Goal: Task Accomplishment & Management: Manage account settings

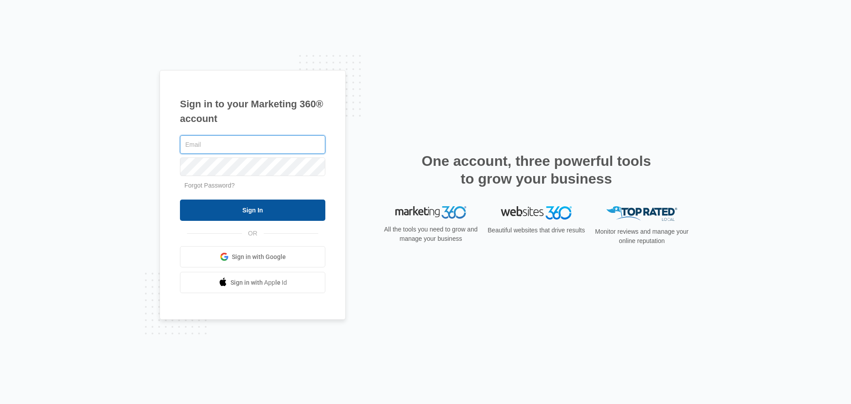
type input "[EMAIL_ADDRESS][DOMAIN_NAME]"
click at [275, 210] on input "Sign In" at bounding box center [252, 210] width 145 height 21
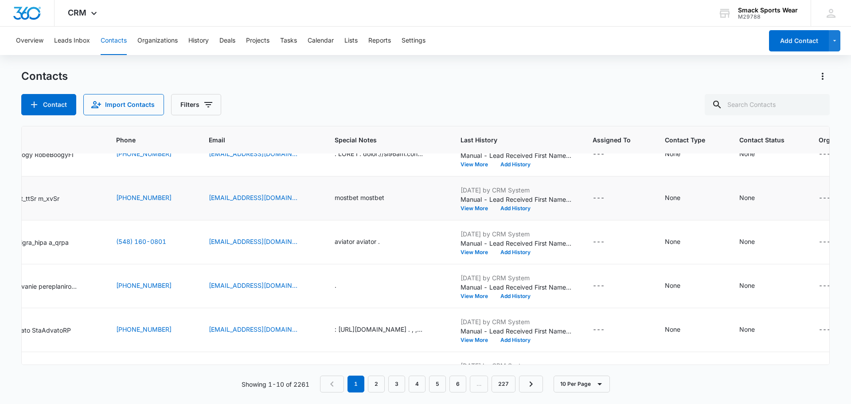
scroll to position [235, 129]
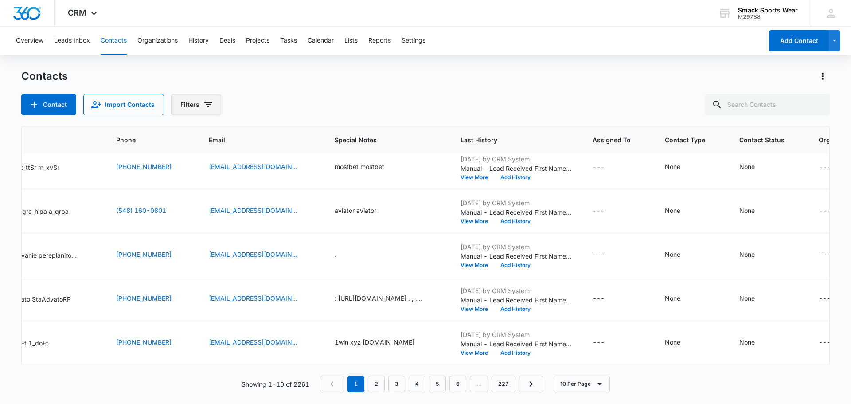
click at [199, 110] on button "Filters" at bounding box center [196, 104] width 50 height 21
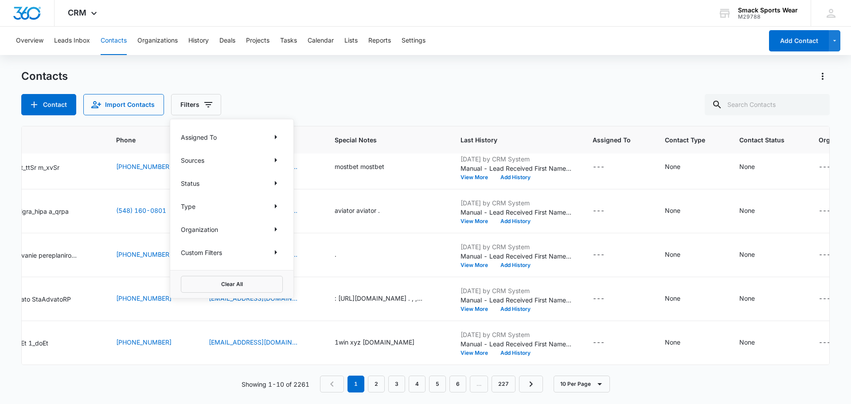
click at [209, 160] on div "Sources" at bounding box center [232, 160] width 102 height 14
click at [282, 160] on button "Show Sources filters" at bounding box center [276, 160] width 14 height 14
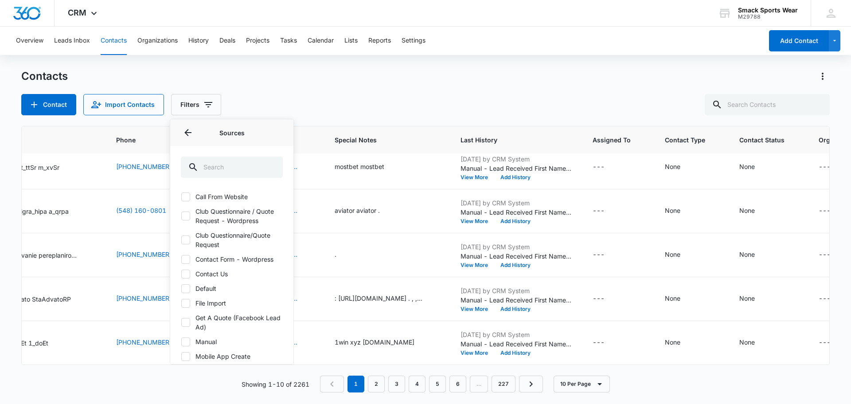
click at [183, 217] on icon at bounding box center [186, 216] width 8 height 8
click at [181, 216] on input "Club Questionnaire / Quote Request - Wordpress" at bounding box center [181, 216] width 0 height 0
checkbox input "true"
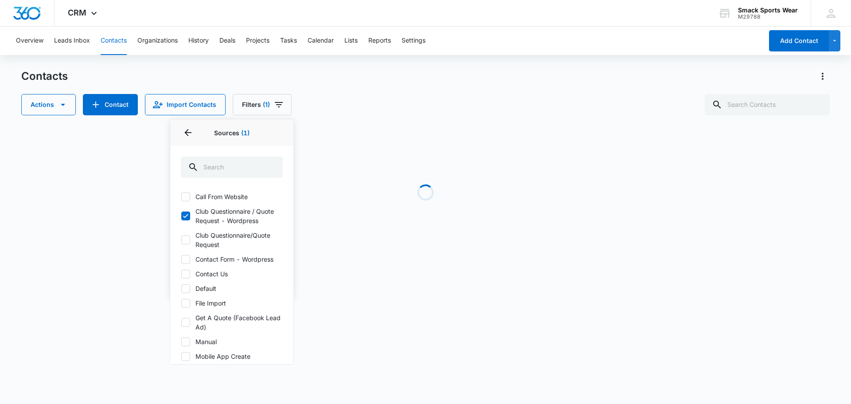
click at [187, 243] on icon at bounding box center [186, 240] width 8 height 8
click at [181, 240] on input "Club Questionnaire/Quote Request" at bounding box center [181, 240] width 0 height 0
checkbox input "true"
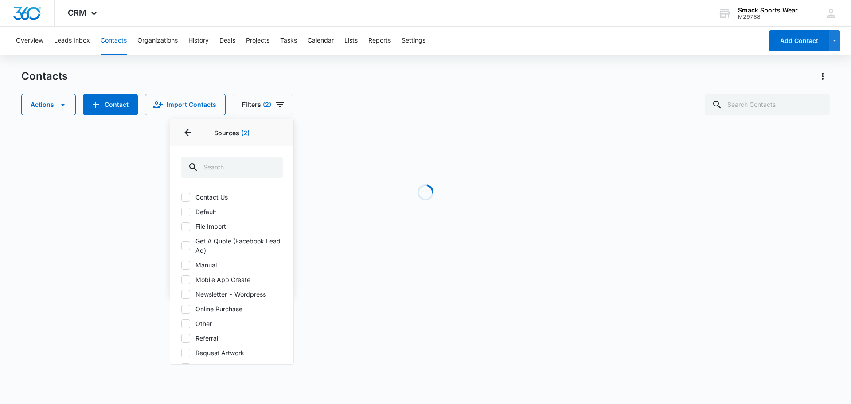
scroll to position [77, 0]
click at [187, 245] on icon at bounding box center [185, 245] width 5 height 4
click at [181, 245] on input "Get A Quote (Facebook Lead Ad)" at bounding box center [181, 245] width 0 height 0
checkbox input "true"
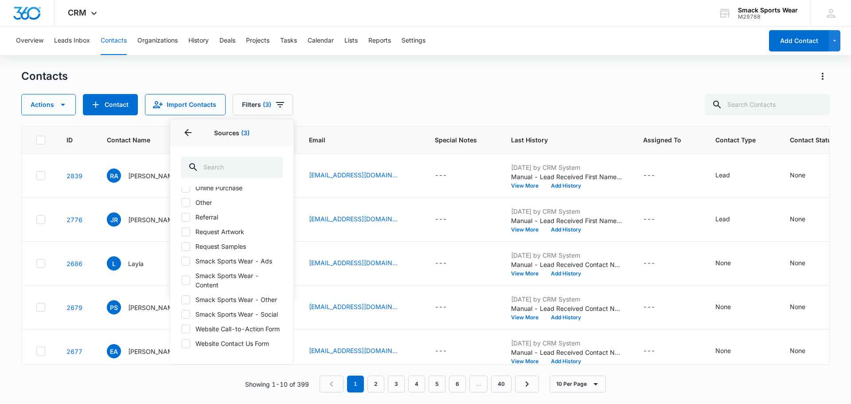
scroll to position [0, 0]
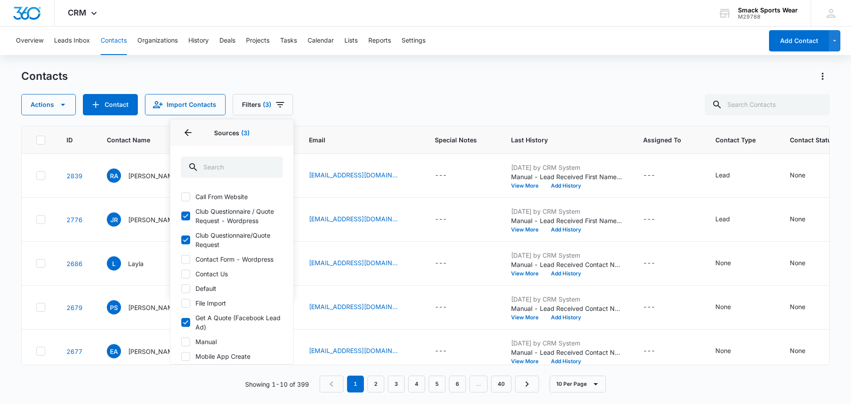
click at [322, 101] on div "Actions Contact Import Contacts Filters (3) Assigned To Sources 3 Sources (3) C…" at bounding box center [425, 104] width 809 height 21
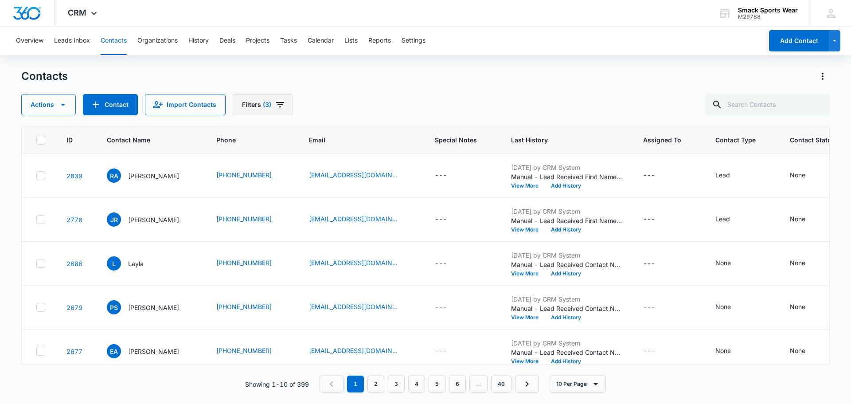
drag, startPoint x: 30, startPoint y: 0, endPoint x: 274, endPoint y: 105, distance: 265.6
click at [275, 105] on icon "Filters" at bounding box center [280, 104] width 11 height 11
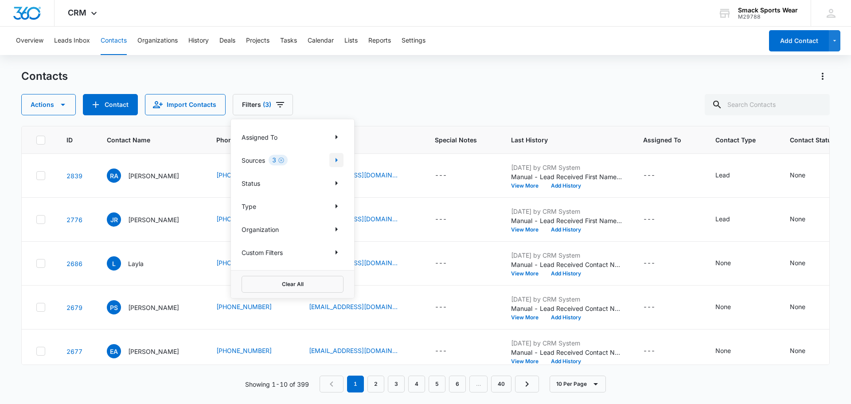
click at [337, 160] on icon "Show Sources filters" at bounding box center [337, 160] width 2 height 4
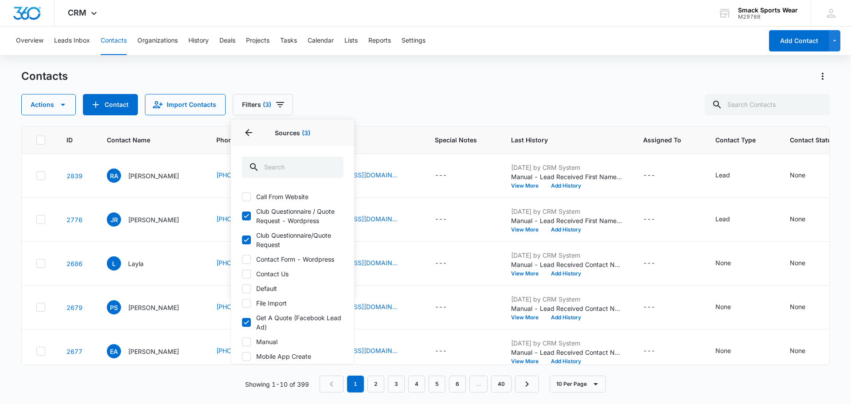
click at [248, 215] on icon at bounding box center [246, 216] width 5 height 4
click at [242, 216] on input "Club Questionnaire / Quote Request - Wordpress" at bounding box center [242, 216] width 0 height 0
checkbox input "false"
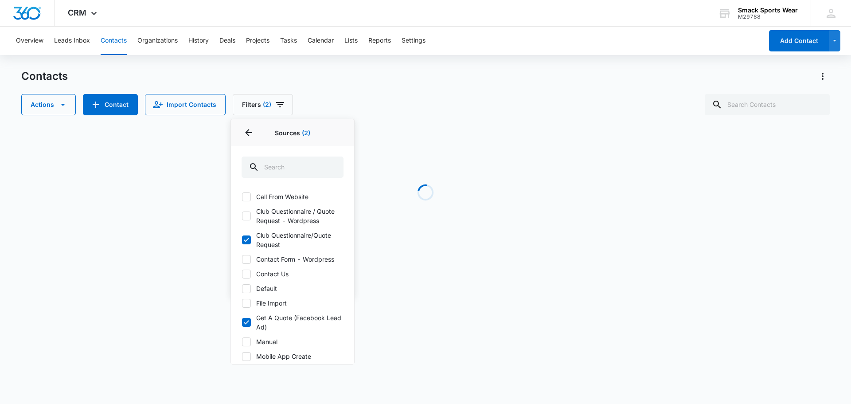
click at [247, 236] on icon at bounding box center [247, 240] width 8 height 8
click at [242, 240] on input "Club Questionnaire/Quote Request" at bounding box center [242, 240] width 0 height 0
checkbox input "false"
click at [248, 324] on icon at bounding box center [247, 322] width 8 height 8
click at [242, 323] on input "Get A Quote (Facebook Lead Ad)" at bounding box center [242, 322] width 0 height 0
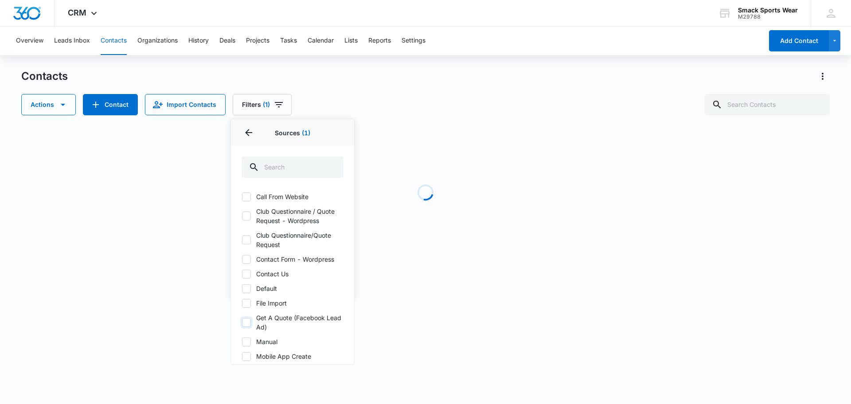
checkbox input "false"
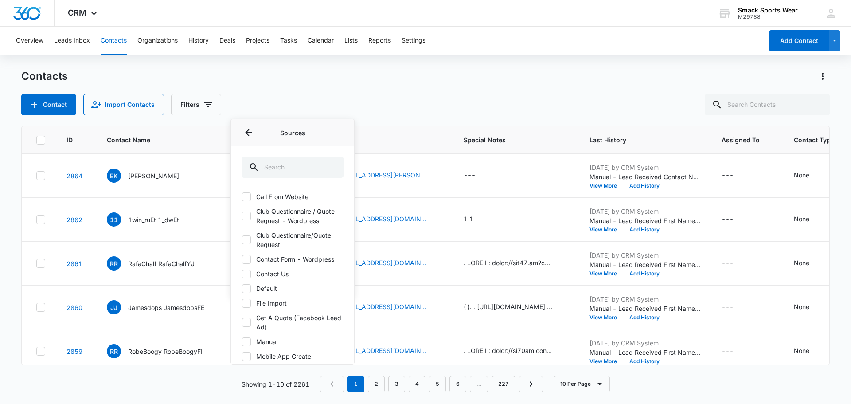
click at [325, 70] on div "Contacts" at bounding box center [425, 76] width 809 height 14
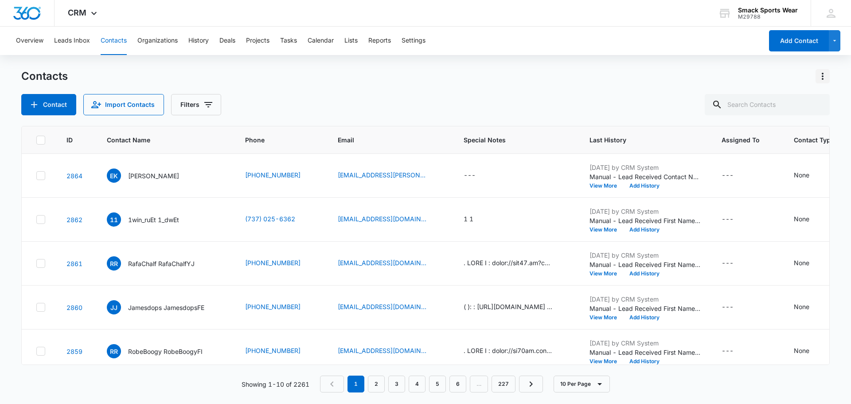
click at [826, 74] on icon "Actions" at bounding box center [823, 76] width 11 height 11
click at [774, 130] on div "Export All Contacts" at bounding box center [779, 128] width 59 height 6
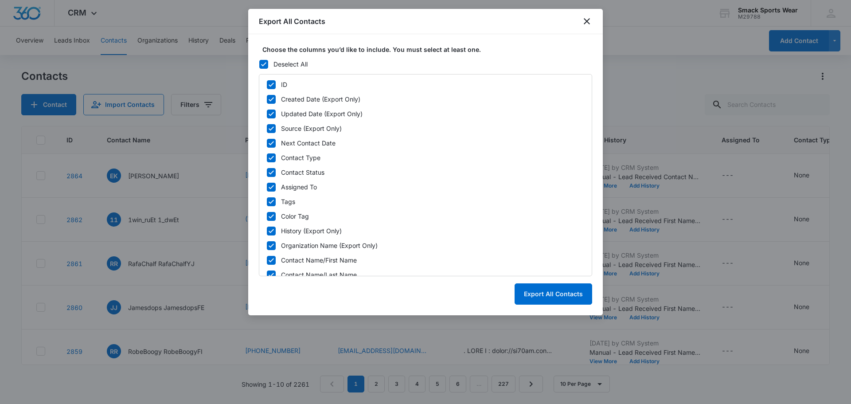
click at [269, 84] on icon at bounding box center [271, 85] width 8 height 8
click at [267, 84] on input "ID" at bounding box center [267, 84] width 0 height 0
checkbox input "false"
click at [270, 98] on icon at bounding box center [271, 99] width 8 height 8
click at [267, 99] on input "Created Date (Export Only)" at bounding box center [267, 99] width 0 height 0
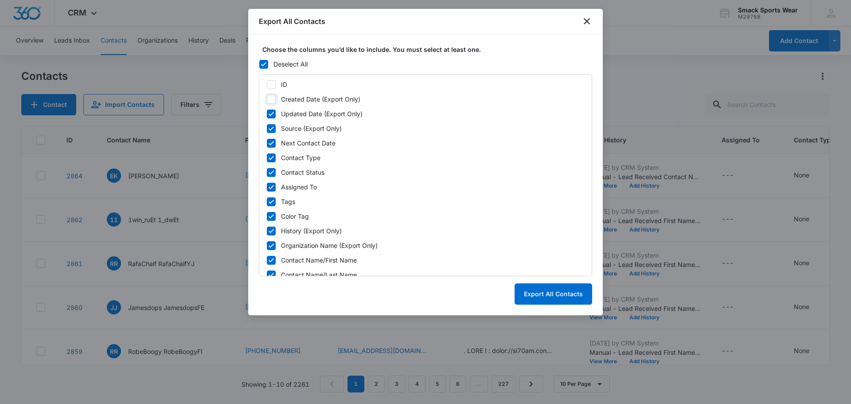
checkbox input "false"
click at [274, 188] on icon at bounding box center [271, 187] width 8 height 8
click at [267, 187] on input "Assigned To" at bounding box center [267, 187] width 0 height 0
checkbox input "false"
click at [273, 205] on icon at bounding box center [271, 202] width 8 height 8
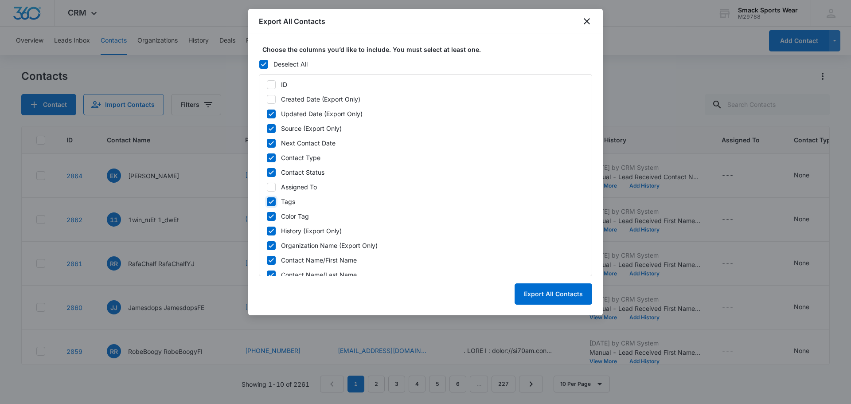
click at [267, 202] on input "Tags" at bounding box center [267, 201] width 0 height 0
checkbox input "false"
click at [272, 215] on icon at bounding box center [271, 216] width 8 height 8
click at [267, 216] on input "Color Tag" at bounding box center [267, 216] width 0 height 0
checkbox input "false"
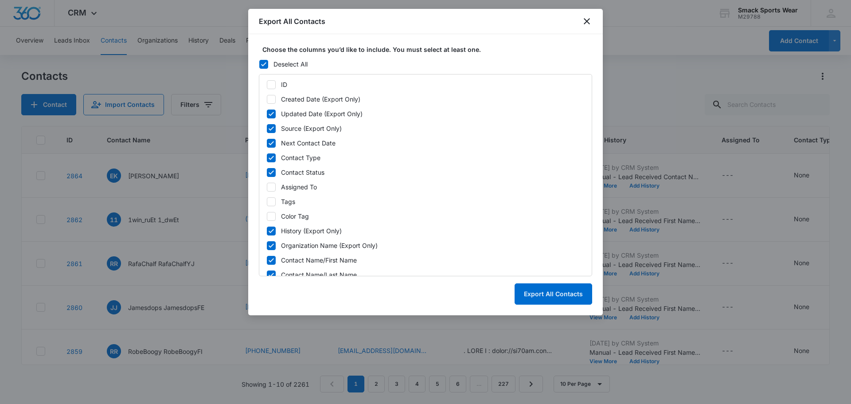
click at [272, 230] on icon at bounding box center [271, 231] width 8 height 8
click at [267, 231] on input "History (Export Only)" at bounding box center [267, 231] width 0 height 0
checkbox input "false"
click at [270, 173] on icon at bounding box center [271, 172] width 5 height 4
click at [267, 172] on input "Contact Status" at bounding box center [267, 172] width 0 height 0
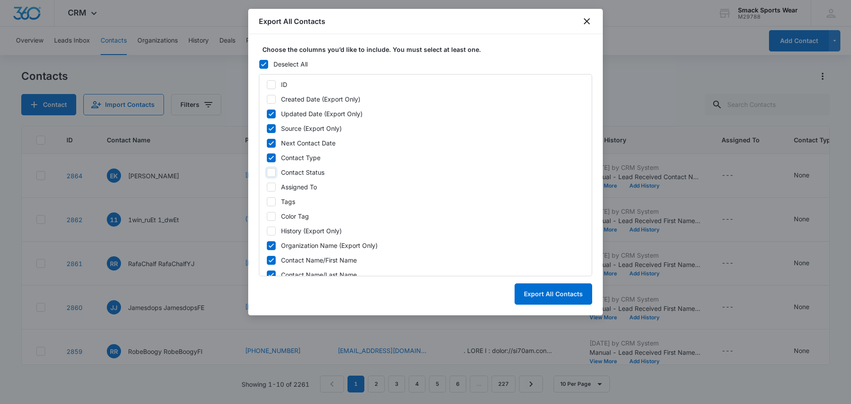
checkbox input "false"
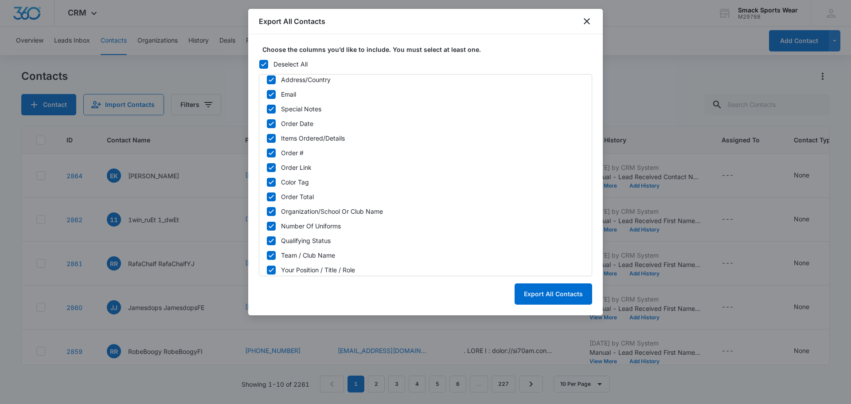
scroll to position [285, 0]
click at [271, 165] on icon at bounding box center [271, 166] width 8 height 8
click at [267, 165] on input "Order Link" at bounding box center [267, 165] width 0 height 0
checkbox input "false"
click at [271, 133] on icon at bounding box center [271, 137] width 8 height 8
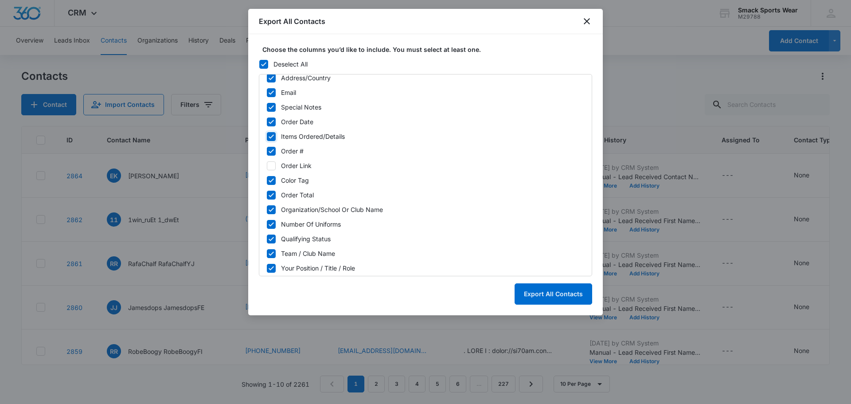
click at [267, 136] on input "Items Ordered/Details" at bounding box center [267, 136] width 0 height 0
checkbox input "false"
click at [271, 149] on icon at bounding box center [271, 151] width 8 height 8
click at [267, 151] on input "Order #" at bounding box center [267, 151] width 0 height 0
checkbox input "false"
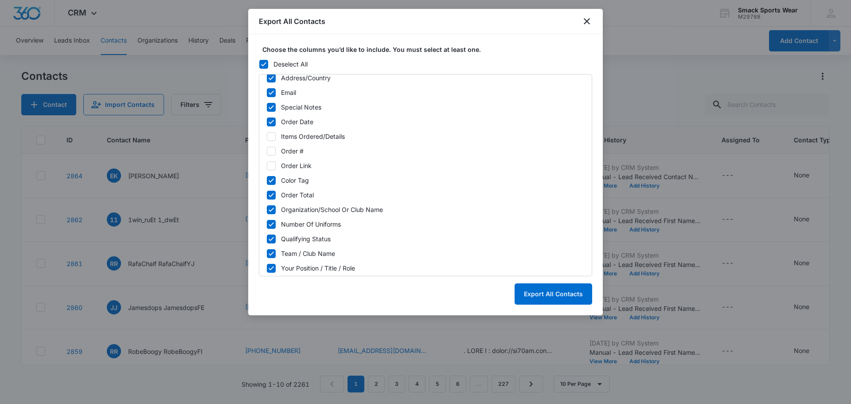
click at [269, 188] on div "ID Created Date (Export Only) Updated Date (Export Only) Source (Export Only) N…" at bounding box center [425, 175] width 333 height 202
click at [269, 181] on icon at bounding box center [271, 180] width 5 height 4
click at [267, 180] on input "Color Tag" at bounding box center [267, 180] width 0 height 0
checkbox input "false"
click at [271, 193] on icon at bounding box center [271, 195] width 8 height 8
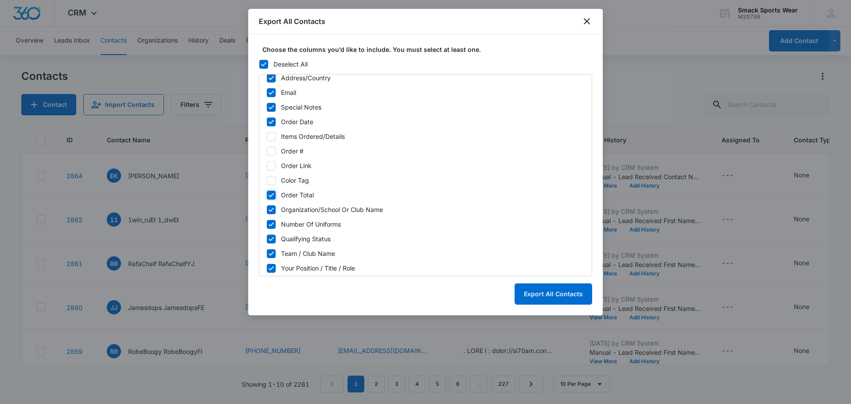
click at [267, 195] on input "Order Total" at bounding box center [267, 195] width 0 height 0
checkbox input "false"
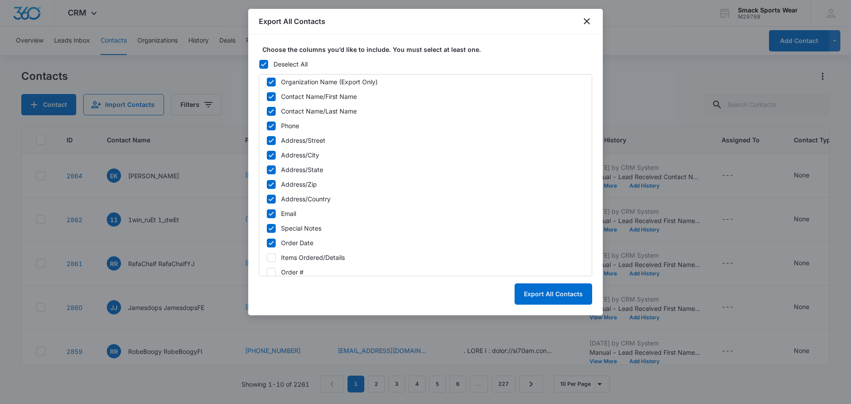
scroll to position [163, 0]
click at [272, 243] on icon at bounding box center [271, 243] width 5 height 4
click at [267, 243] on input "Order Date" at bounding box center [267, 243] width 0 height 0
checkbox input "false"
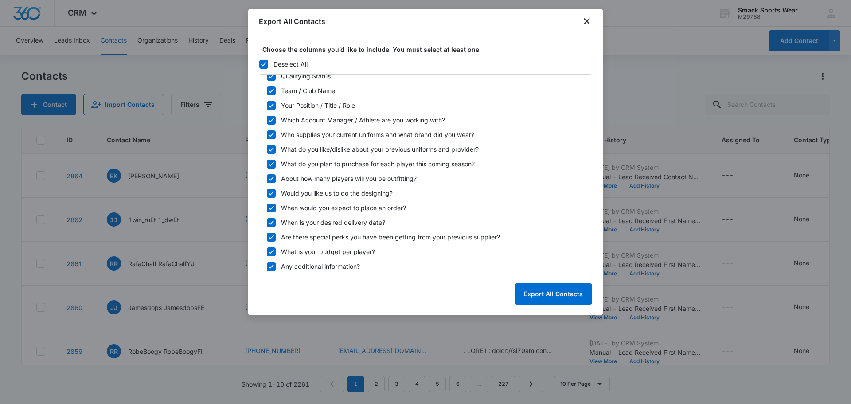
scroll to position [448, 0]
click at [555, 295] on button "Export All Contacts" at bounding box center [554, 293] width 78 height 21
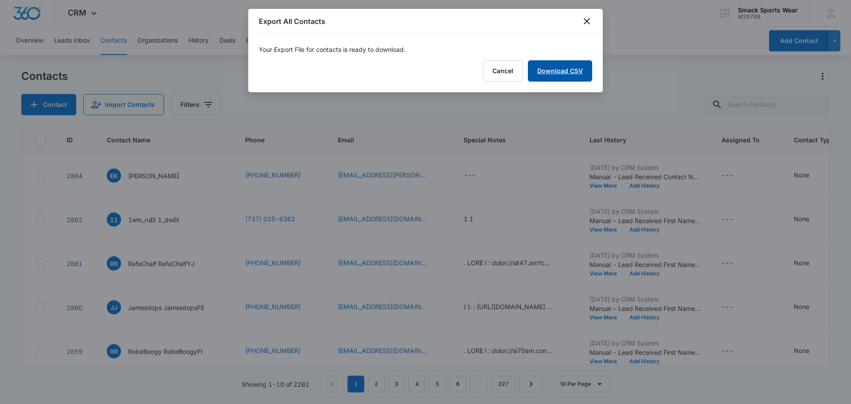
click at [563, 62] on link "Download CSV" at bounding box center [560, 70] width 64 height 21
click at [578, 73] on button "Finish" at bounding box center [573, 70] width 37 height 21
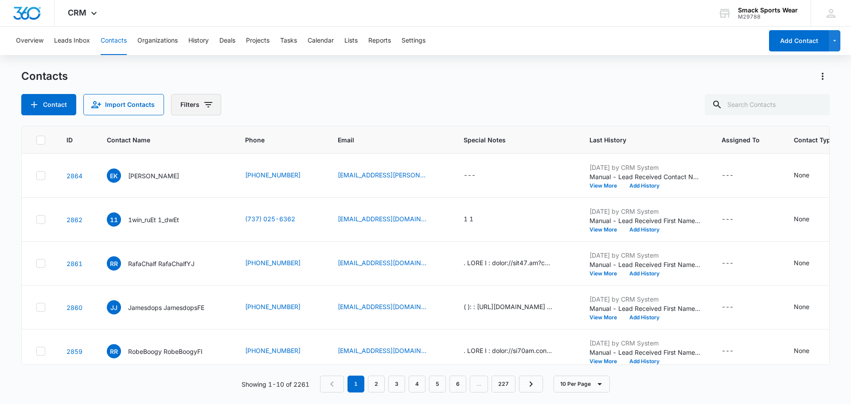
click at [203, 105] on icon "Filters" at bounding box center [208, 104] width 11 height 11
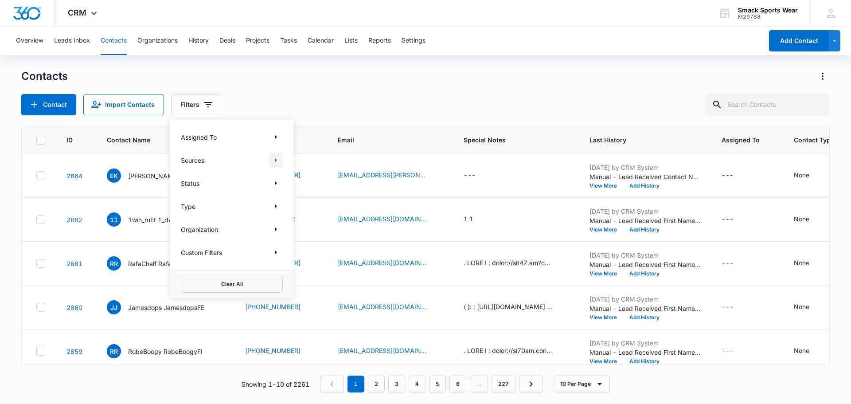
click at [276, 161] on icon "Show Sources filters" at bounding box center [276, 160] width 11 height 11
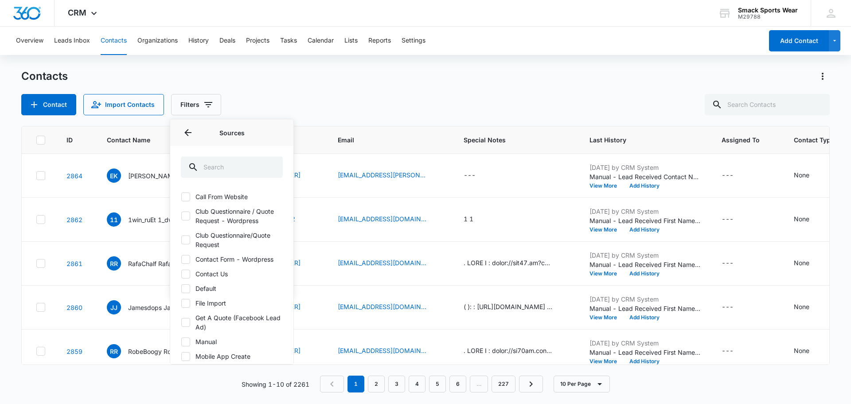
click at [185, 216] on icon at bounding box center [185, 216] width 5 height 4
click at [181, 216] on input "Club Questionnaire / Quote Request - Wordpress" at bounding box center [181, 216] width 0 height 0
checkbox input "true"
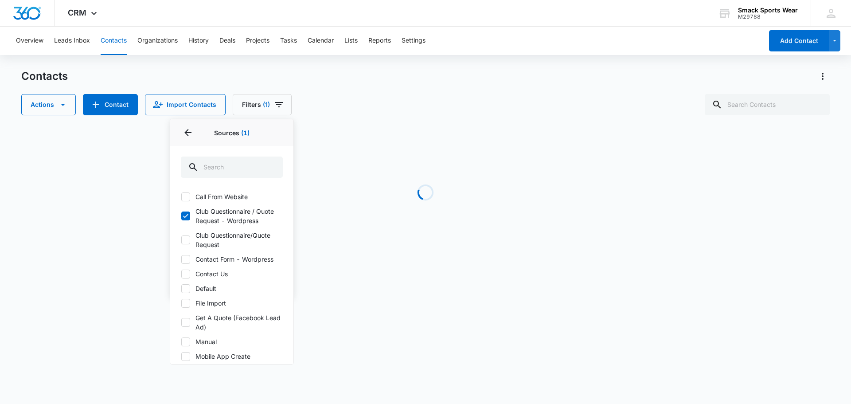
click at [186, 239] on icon at bounding box center [186, 240] width 8 height 8
click at [181, 240] on input "Club Questionnaire/Quote Request" at bounding box center [181, 240] width 0 height 0
checkbox input "true"
click at [188, 323] on icon at bounding box center [186, 322] width 8 height 8
click at [181, 323] on input "Get A Quote (Facebook Lead Ad)" at bounding box center [181, 322] width 0 height 0
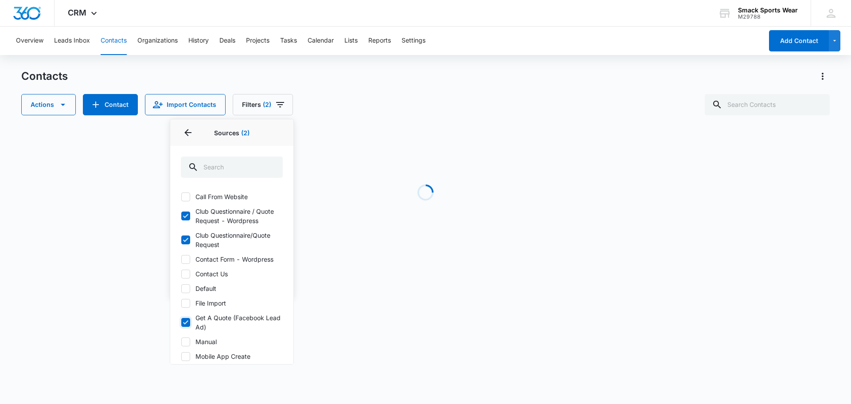
checkbox input "true"
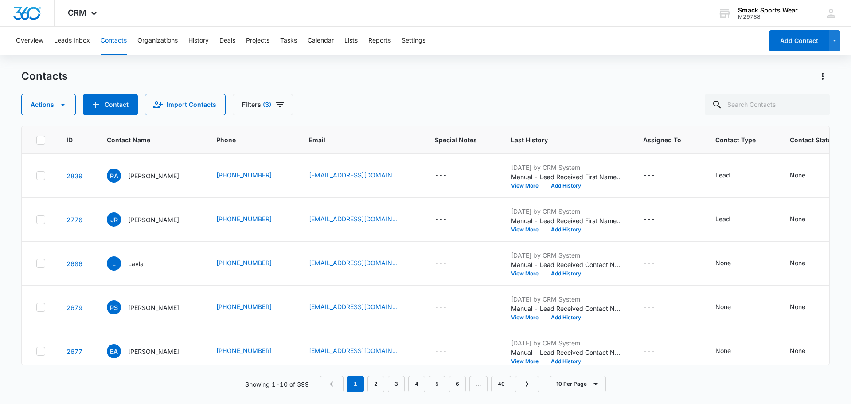
click at [395, 92] on div "Contacts Actions Contact Import Contacts Filters (3)" at bounding box center [425, 92] width 809 height 46
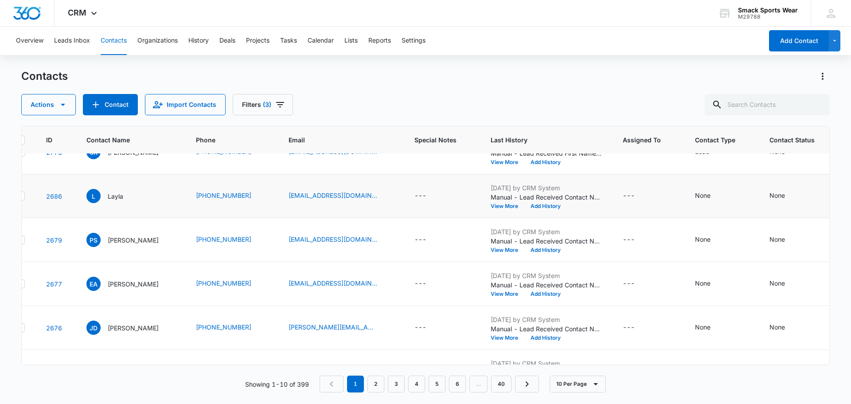
scroll to position [67, 0]
